Goal: Information Seeking & Learning: Learn about a topic

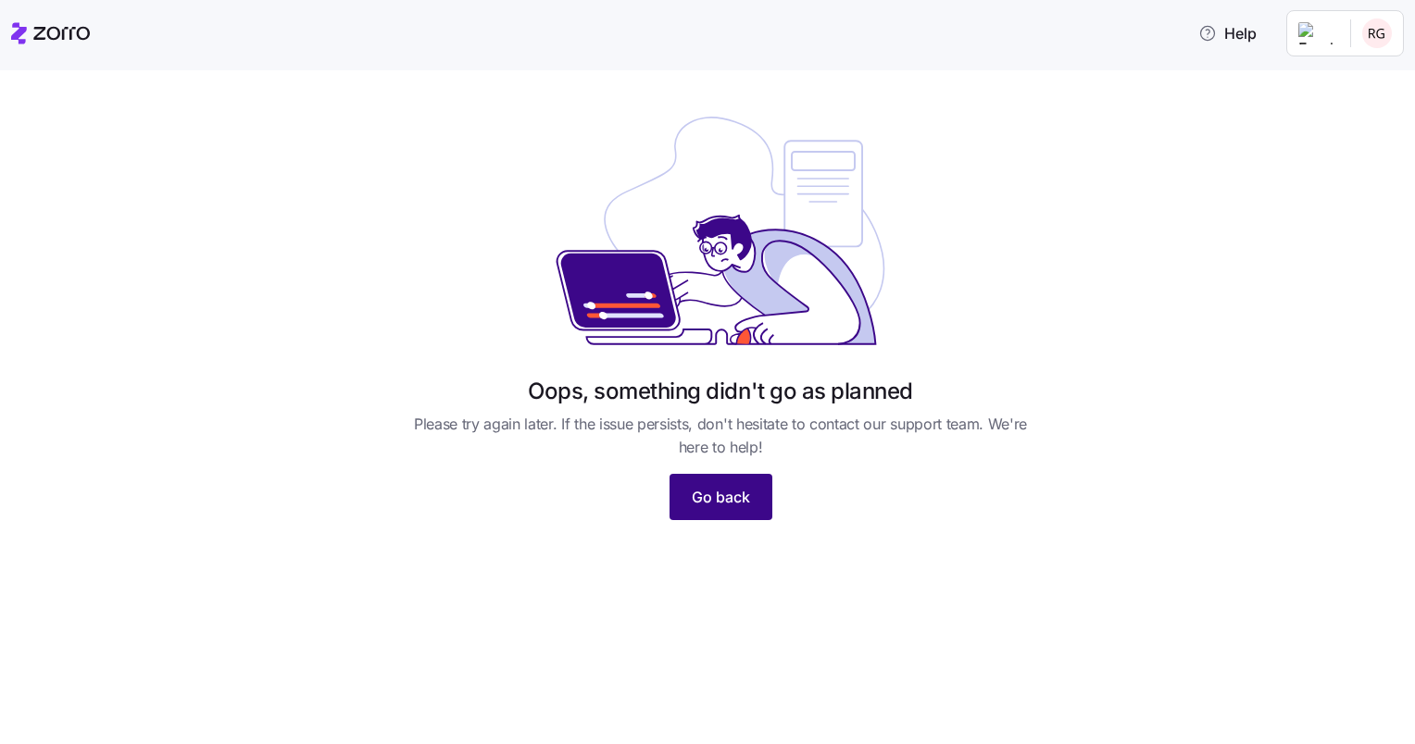
click at [737, 502] on span "Go back" at bounding box center [721, 497] width 58 height 22
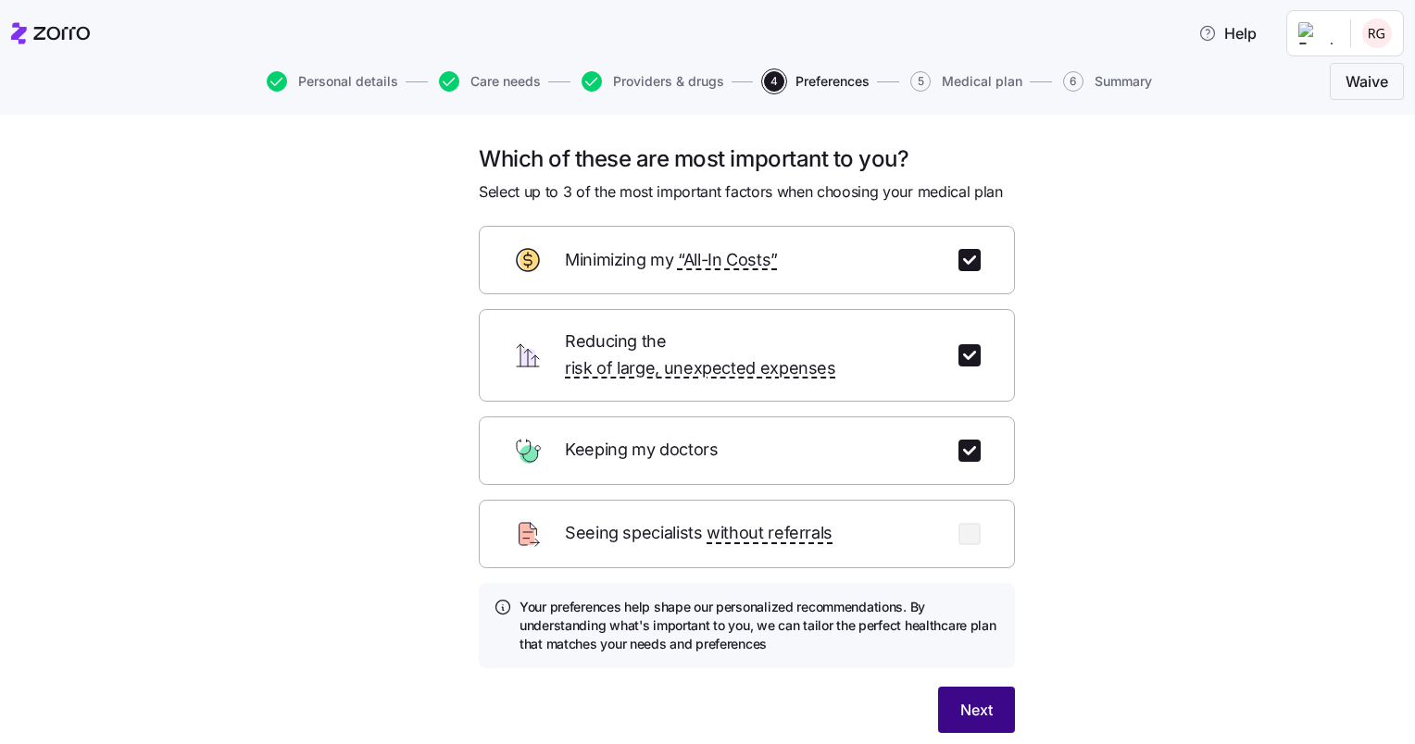
click at [963, 699] on span "Next" at bounding box center [976, 710] width 32 height 22
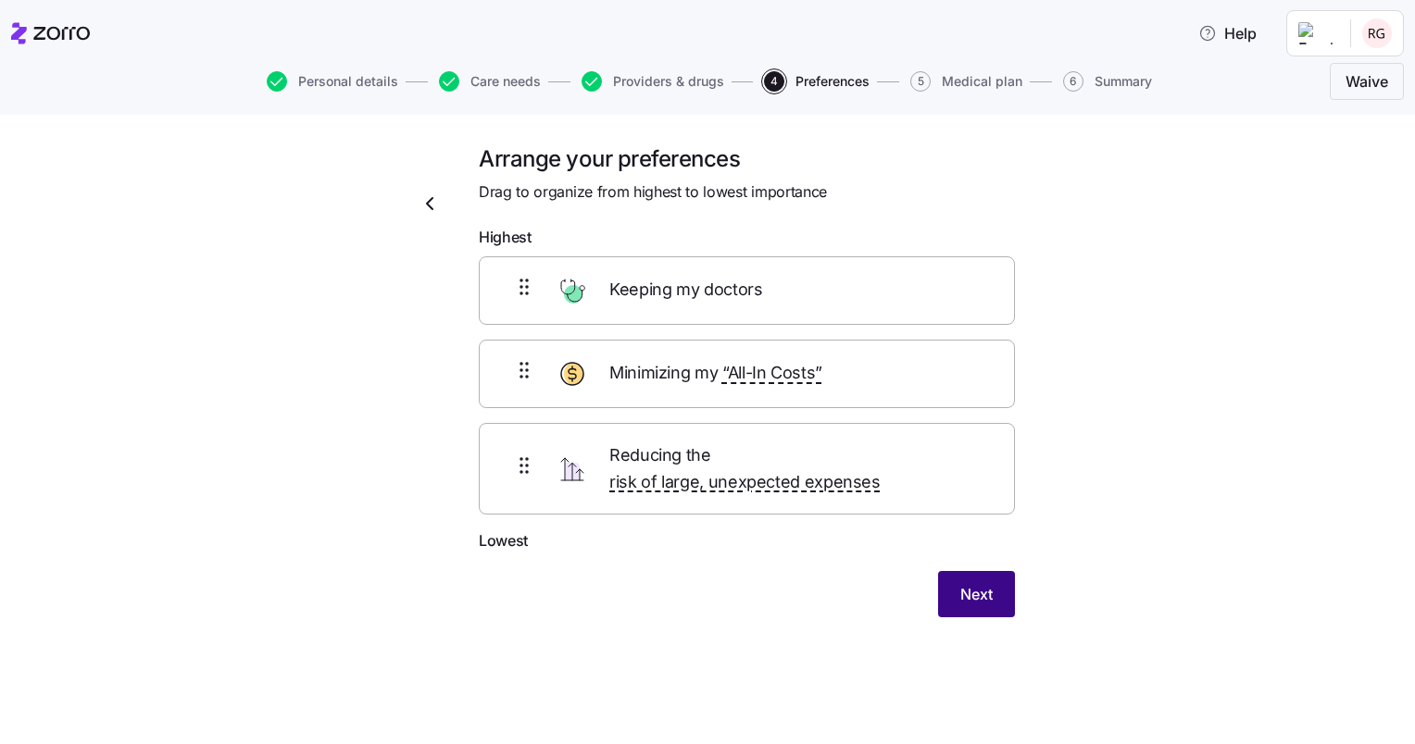
click at [962, 583] on span "Next" at bounding box center [976, 594] width 32 height 22
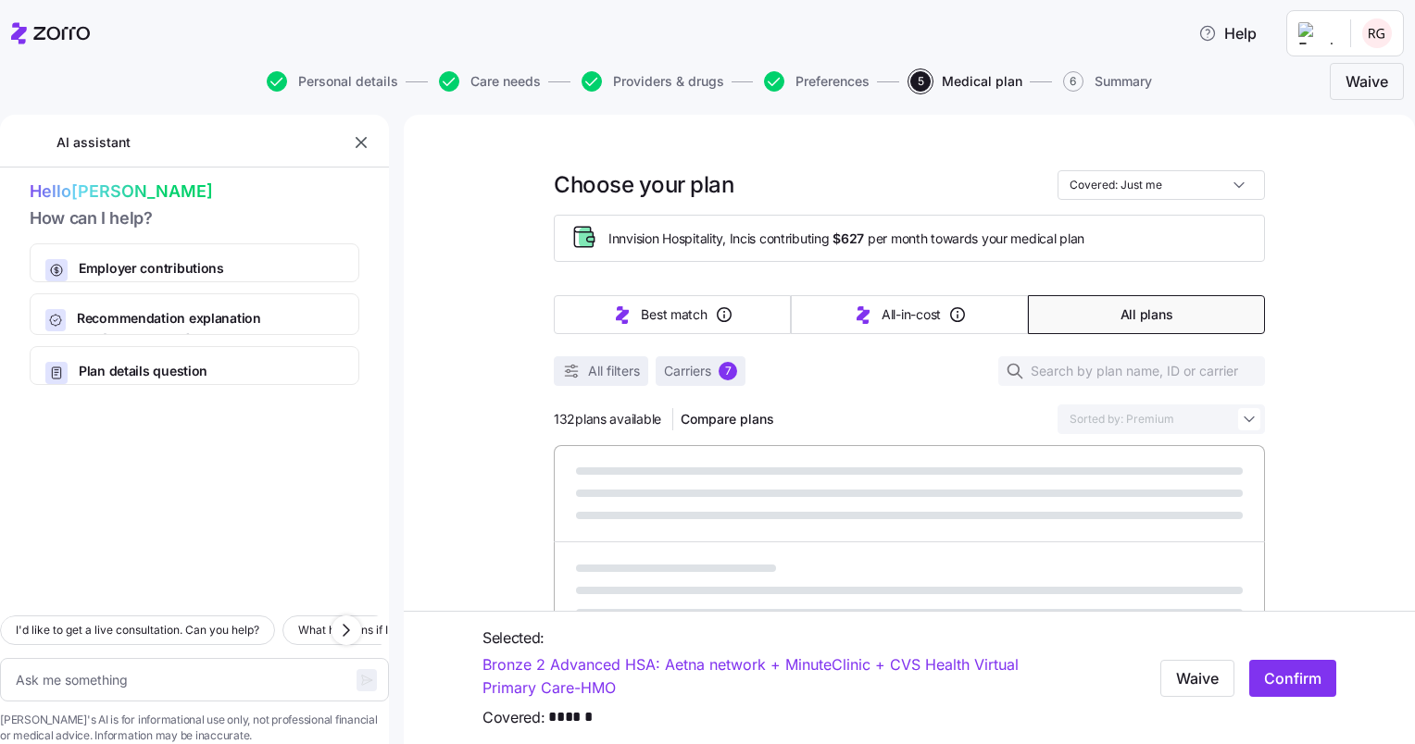
type textarea "x"
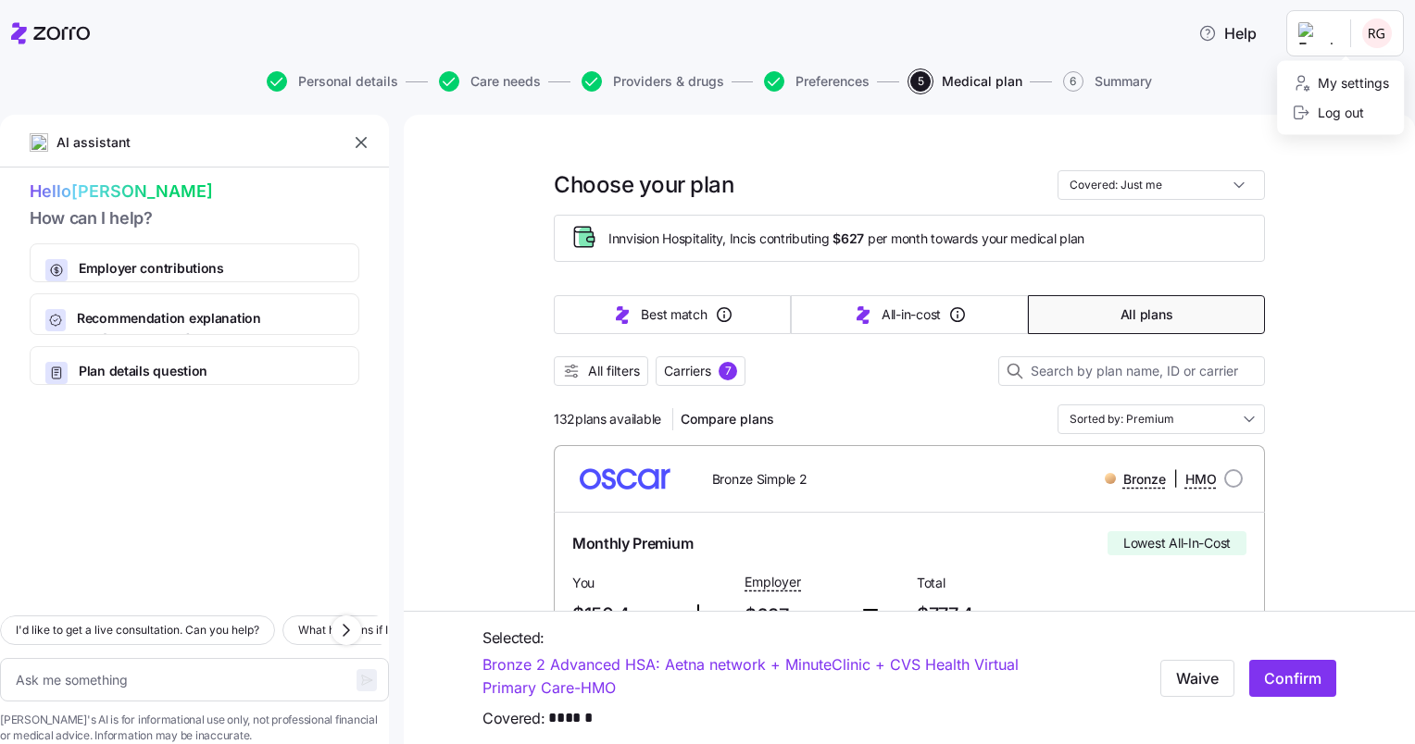
click at [1367, 30] on html "Help Personal details Care needs Providers & drugs Preferences 5 Medical plan 6…" at bounding box center [707, 366] width 1415 height 733
click at [1350, 115] on div "Log out" at bounding box center [1327, 113] width 72 height 20
